Goal: Transaction & Acquisition: Purchase product/service

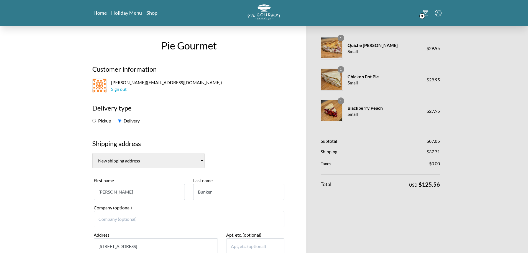
select select "-1"
select select "DC"
select select "-1"
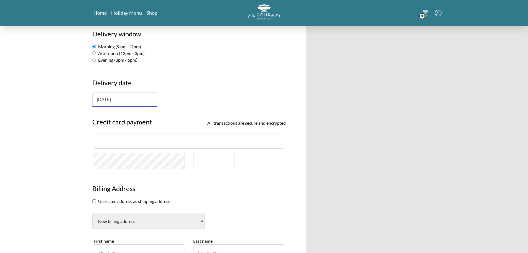
click at [115, 60] on label "Evening (3pm - 6pm)" at bounding box center [114, 59] width 45 height 5
click at [96, 60] on input "Evening (3pm - 6pm)" at bounding box center [94, 60] width 4 height 4
radio input "true"
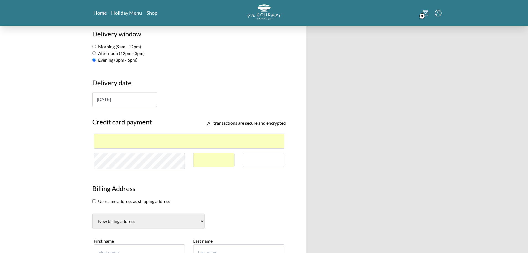
click at [262, 163] on div at bounding box center [264, 160] width 42 height 14
click at [265, 174] on div "Pie Gourmet Customer information [PERSON_NAME] ( [EMAIL_ADDRESS][DOMAIN_NAME] )…" at bounding box center [189, 80] width 210 height 845
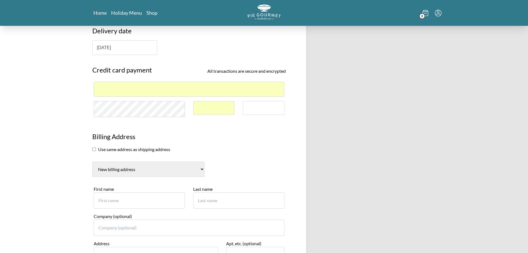
scroll to position [423, 0]
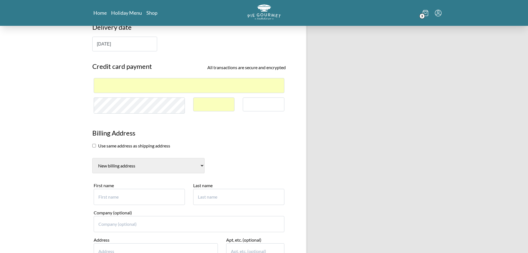
click at [121, 195] on input "First name" at bounding box center [139, 197] width 91 height 16
type input "[PERSON_NAME]"
type input "1"
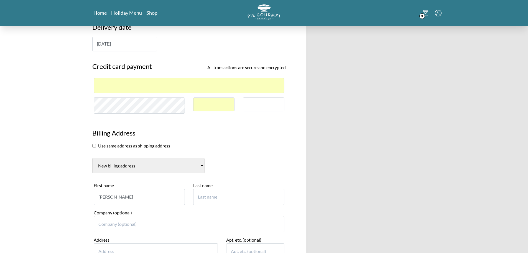
type input "[PERSON_NAME]"
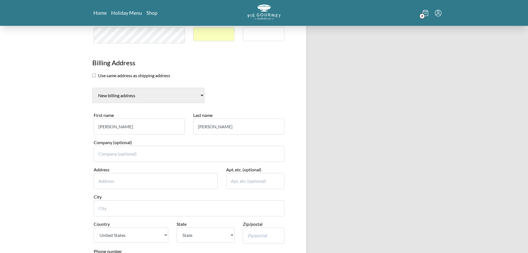
scroll to position [507, 0]
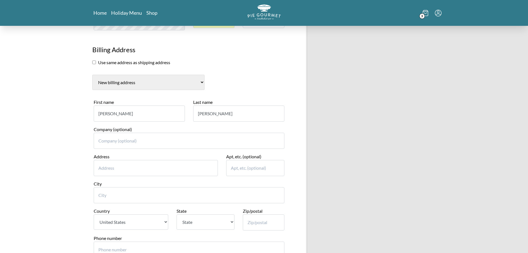
click at [146, 167] on input "Address" at bounding box center [156, 168] width 125 height 16
type input "1812 [GEOGRAPHIC_DATA] Se"
type input "[US_STATE]"
select select "DC"
type input "20003"
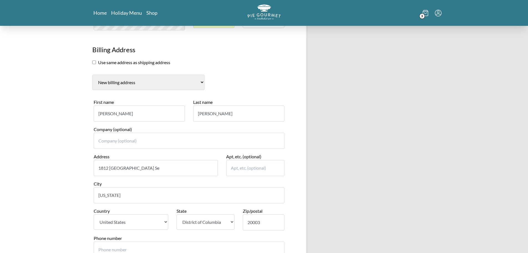
type input "7137256035"
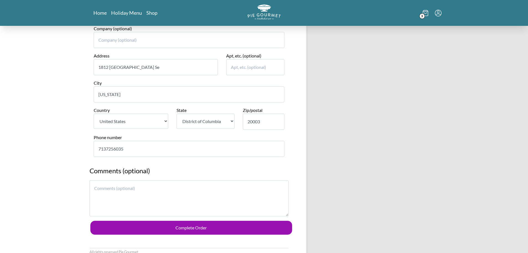
scroll to position [617, 0]
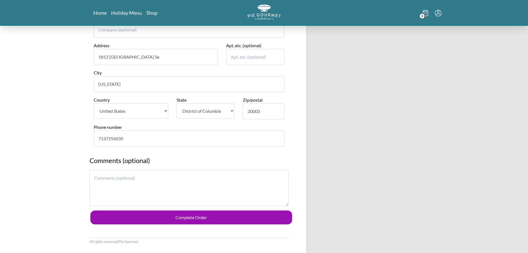
click at [241, 183] on textarea at bounding box center [189, 188] width 199 height 36
click at [210, 179] on textarea "Note for the recipient: Congratulations, parents!!!" at bounding box center [189, 188] width 199 height 36
click at [108, 184] on textarea "Note for the recipient: Congratulations, parents!!! Hope you are enjoying this …" at bounding box center [189, 188] width 199 height 36
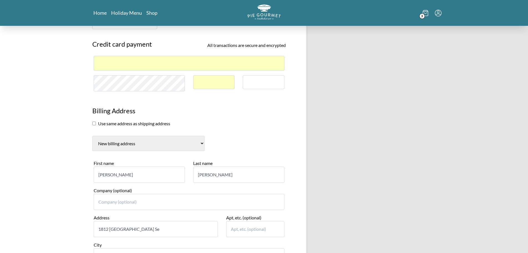
scroll to position [666, 0]
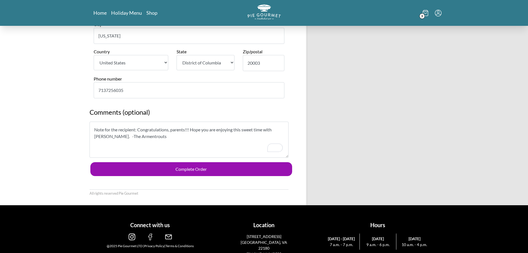
click at [94, 131] on textarea "Note for the recipient: Congratulations, parents!!! Hope you are enjoying this …" at bounding box center [189, 139] width 199 height 36
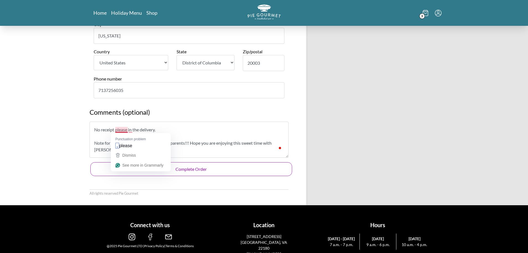
type textarea "No receipt please in the delivery. Note for the recipient: Congratulations, par…"
click at [219, 172] on button "Complete Order" at bounding box center [191, 169] width 202 height 14
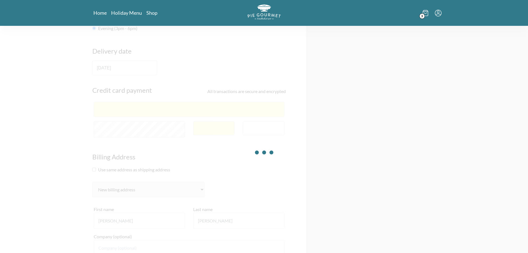
scroll to position [361, 0]
